Goal: Information Seeking & Learning: Learn about a topic

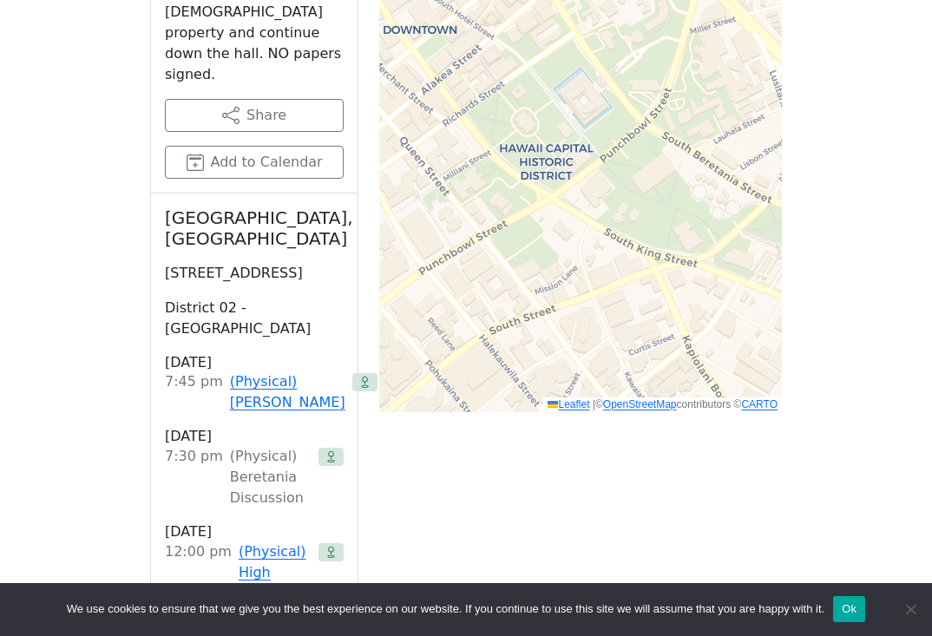
scroll to position [1339, 0]
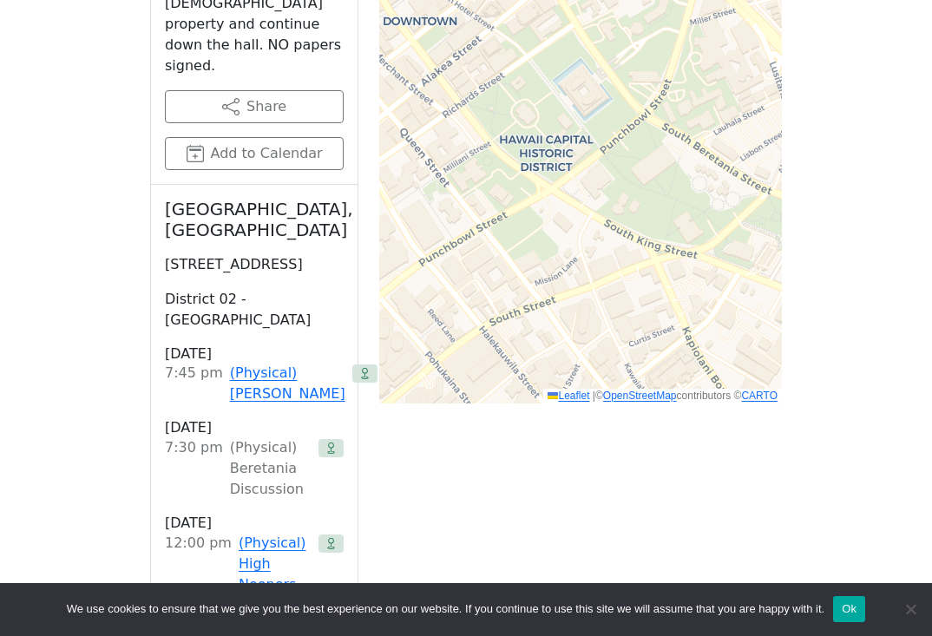
click at [331, 443] on icon at bounding box center [330, 448] width 11 height 11
click at [264, 437] on div "(Physical) Beretania Discussion" at bounding box center [271, 468] width 82 height 62
click at [298, 437] on div "(Physical) Beretania Discussion" at bounding box center [271, 468] width 82 height 62
click at [426, 412] on div "Get Directions Meeting Information Tuesday 7:30 PM – 8:30 PM HST English In-per…" at bounding box center [466, 233] width 632 height 1394
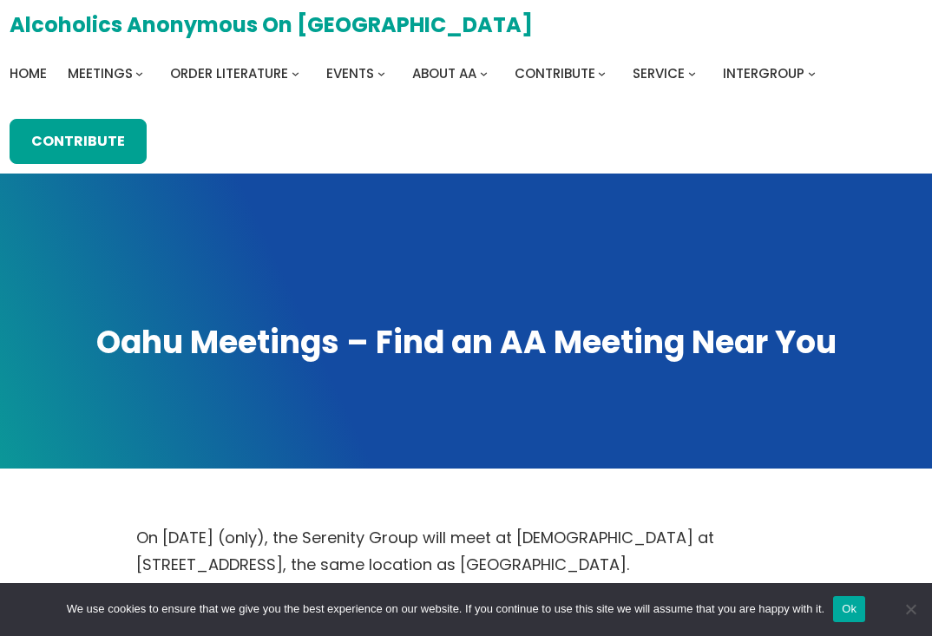
scroll to position [0, 0]
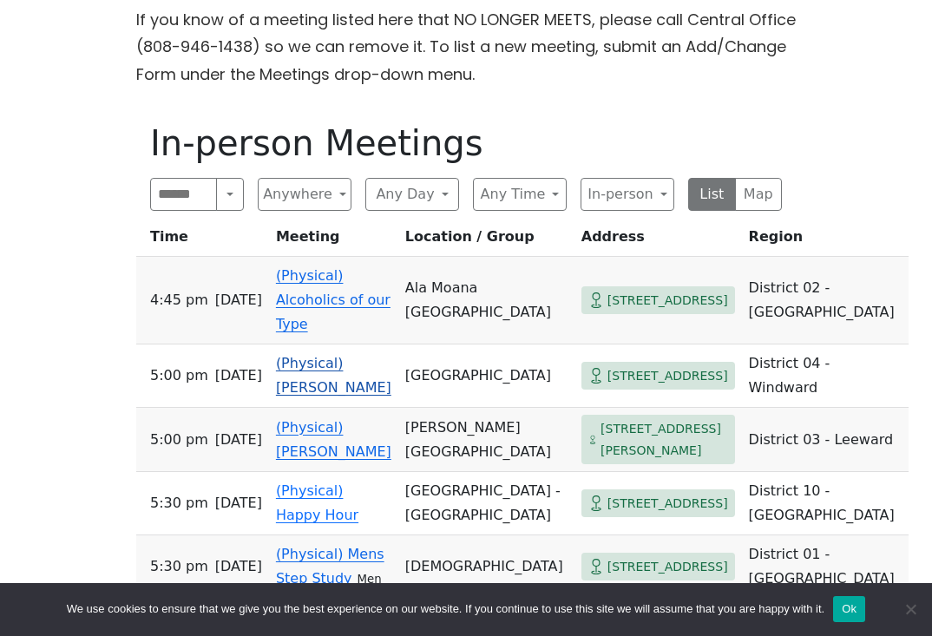
scroll to position [669, 0]
click at [412, 192] on button "Any Day" at bounding box center [412, 194] width 94 height 33
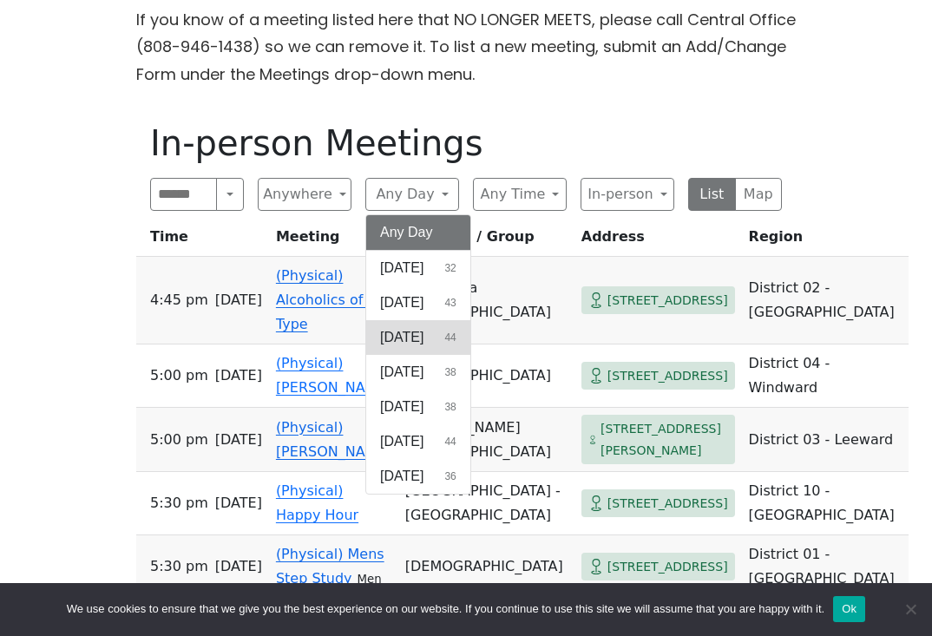
click at [438, 343] on button "[DATE] 44" at bounding box center [418, 337] width 104 height 35
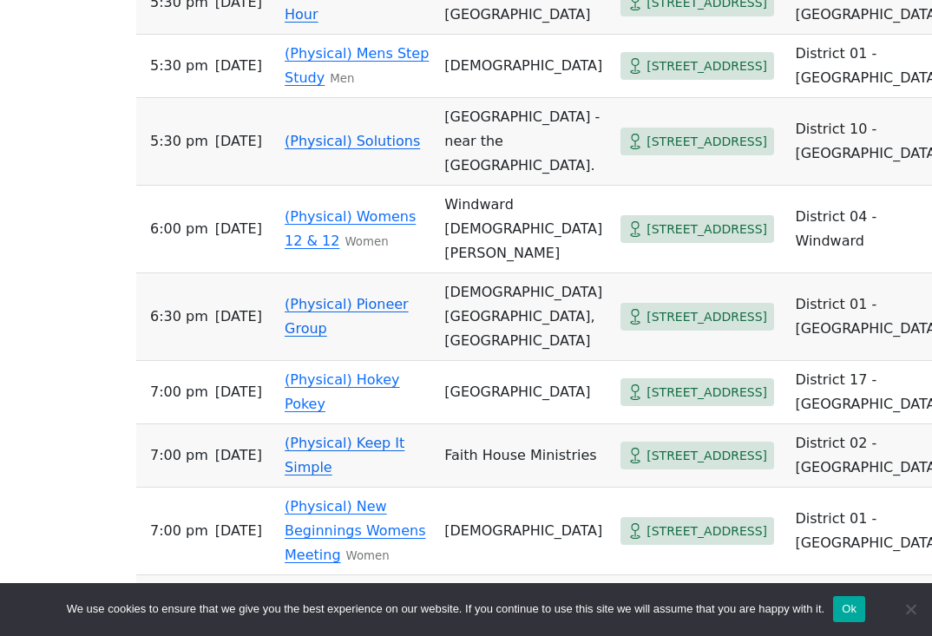
scroll to position [1764, 0]
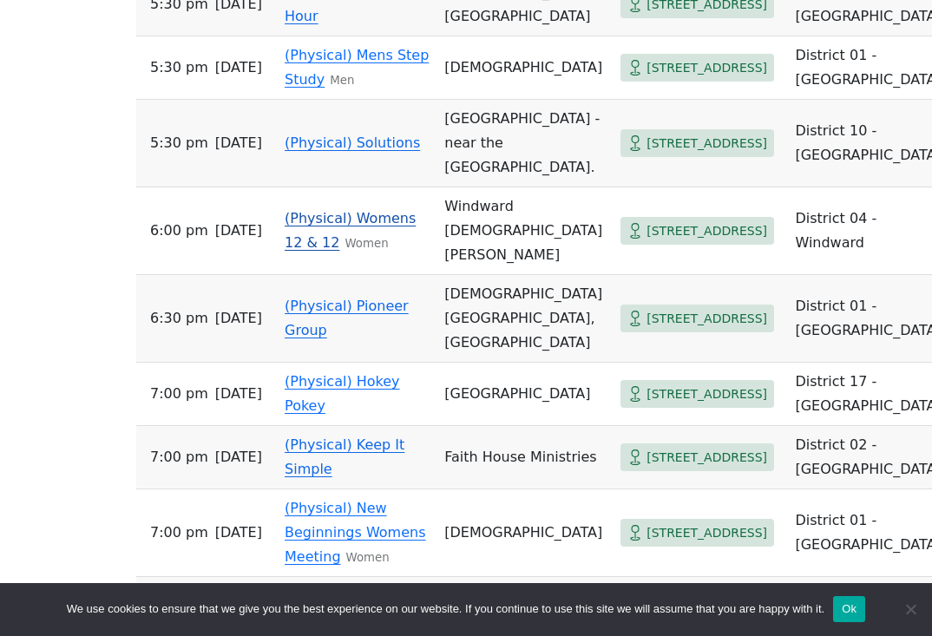
click at [411, 251] on link "(Physical) Womens 12 & 12" at bounding box center [350, 230] width 131 height 41
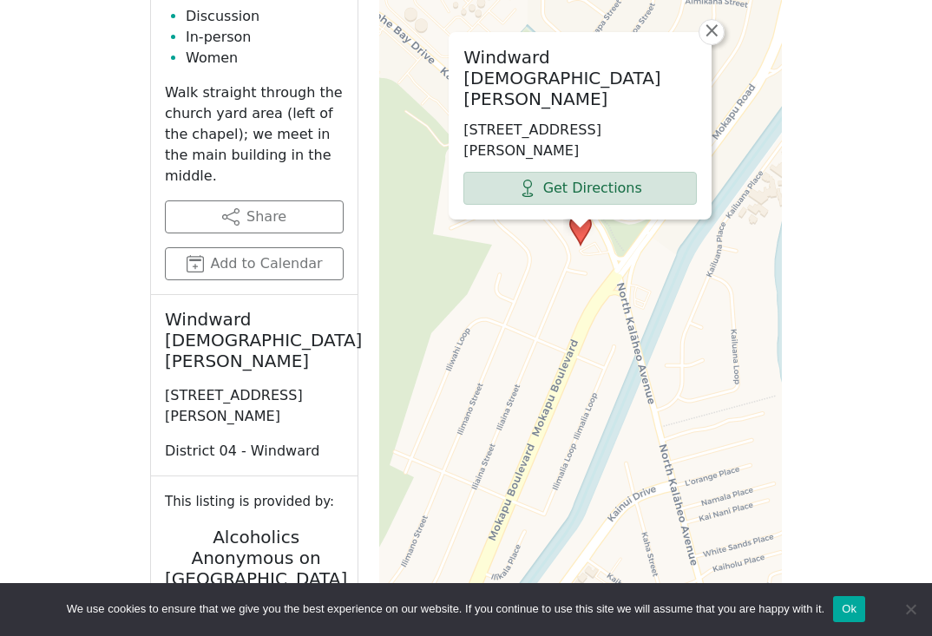
scroll to position [1053, 0]
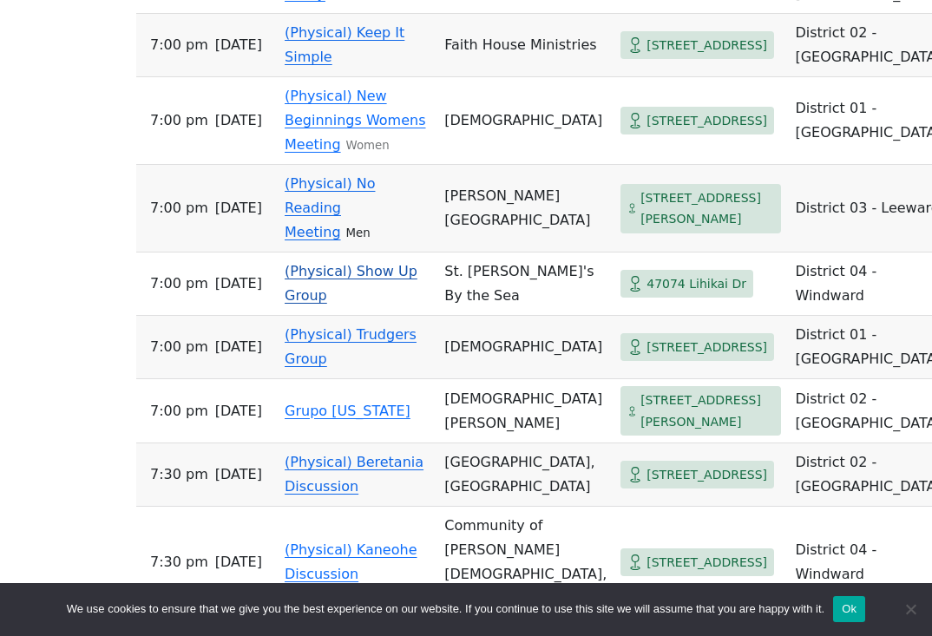
scroll to position [2181, 0]
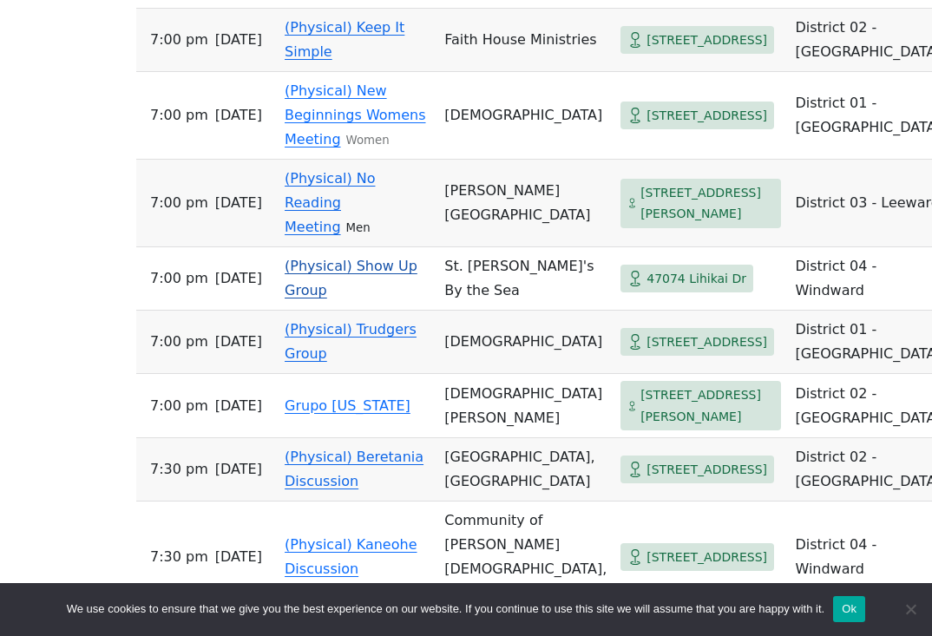
click at [364, 299] on link "(Physical) Show Up Group" at bounding box center [351, 278] width 133 height 41
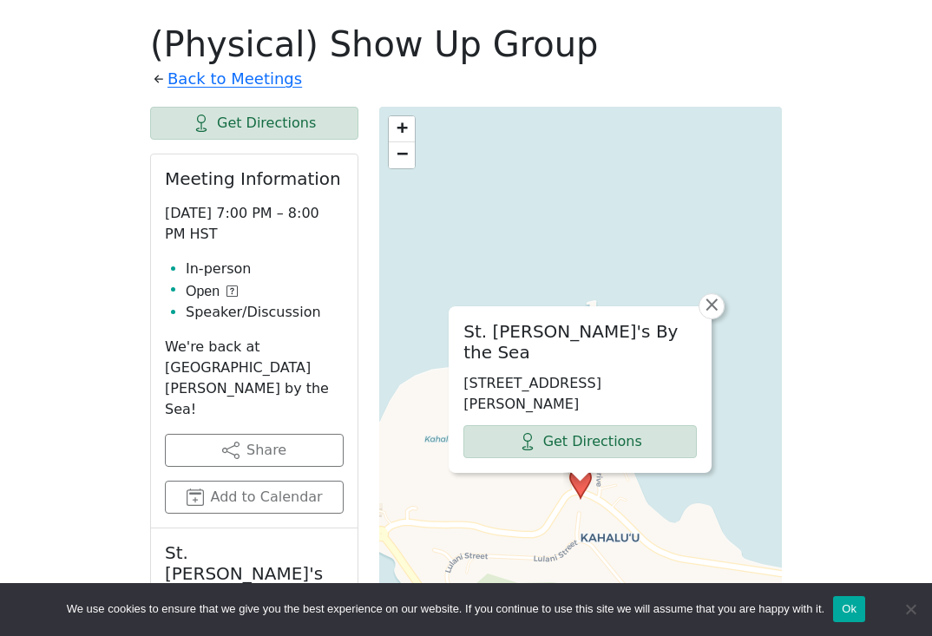
scroll to position [770, 0]
